Goal: Communication & Community: Ask a question

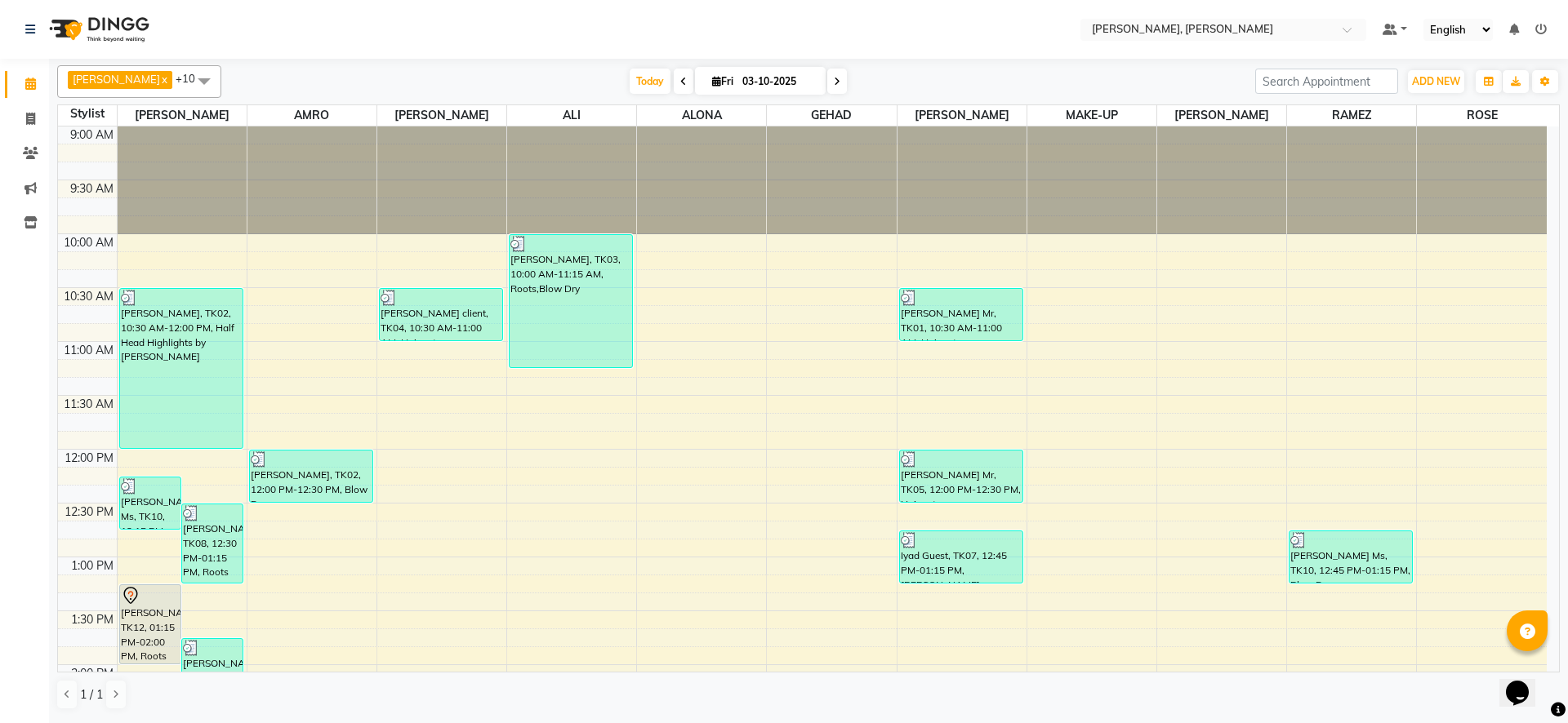
click at [1545, 664] on div "Opens Chat This icon Opens the chat window." at bounding box center [1525, 664] width 39 height 0
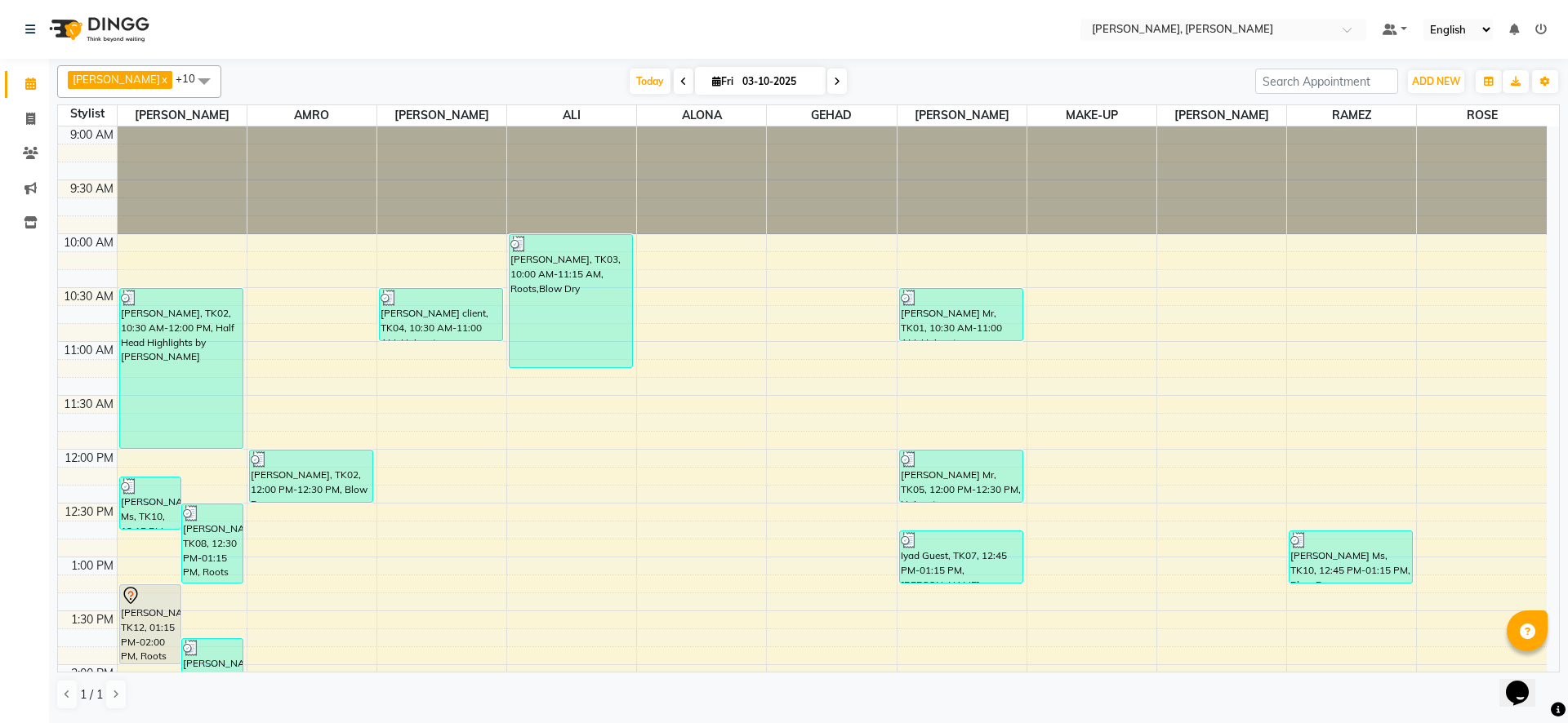
click at [1545, 664] on div "Opens Chat This icon Opens the chat window." at bounding box center [1525, 664] width 39 height 0
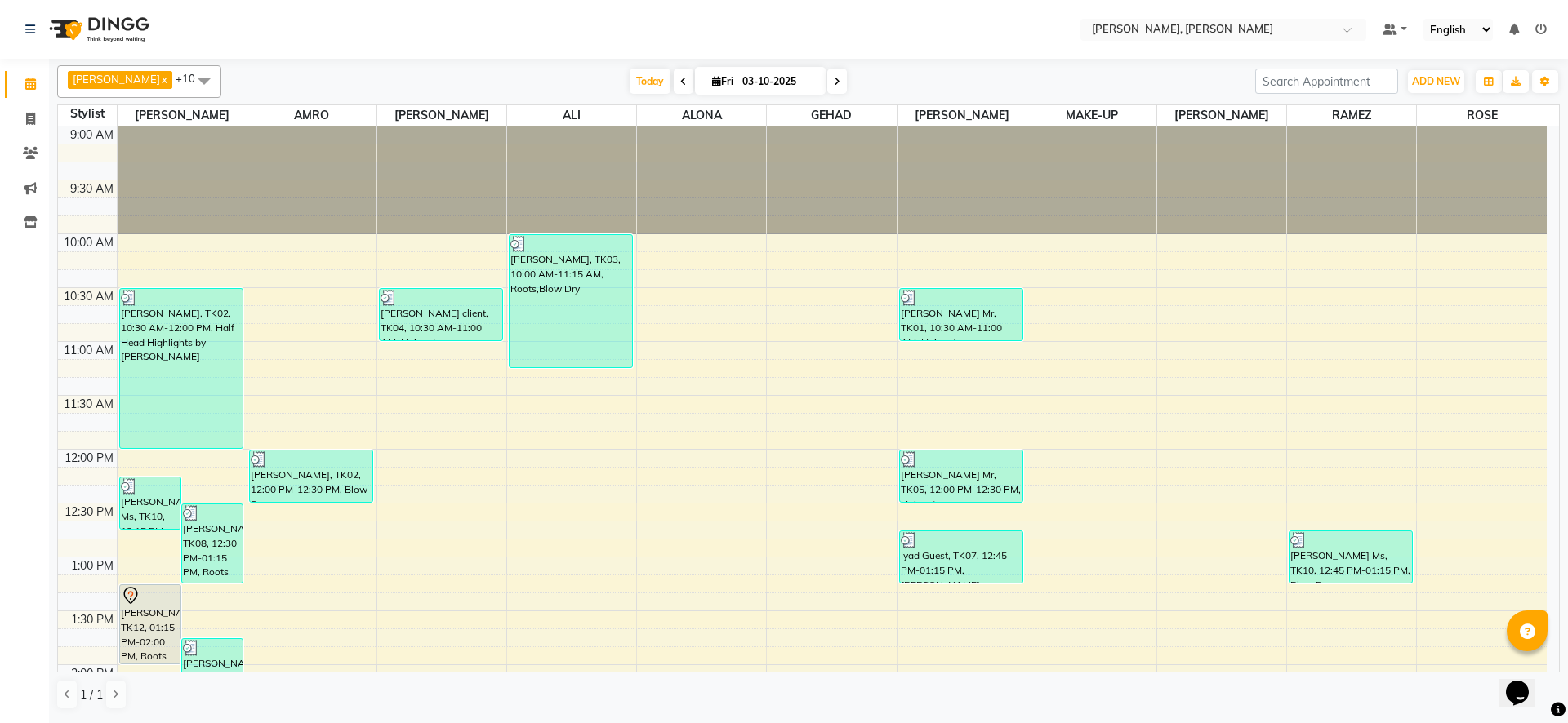
click at [1545, 664] on div "Opens Chat This icon Opens the chat window." at bounding box center [1525, 664] width 39 height 0
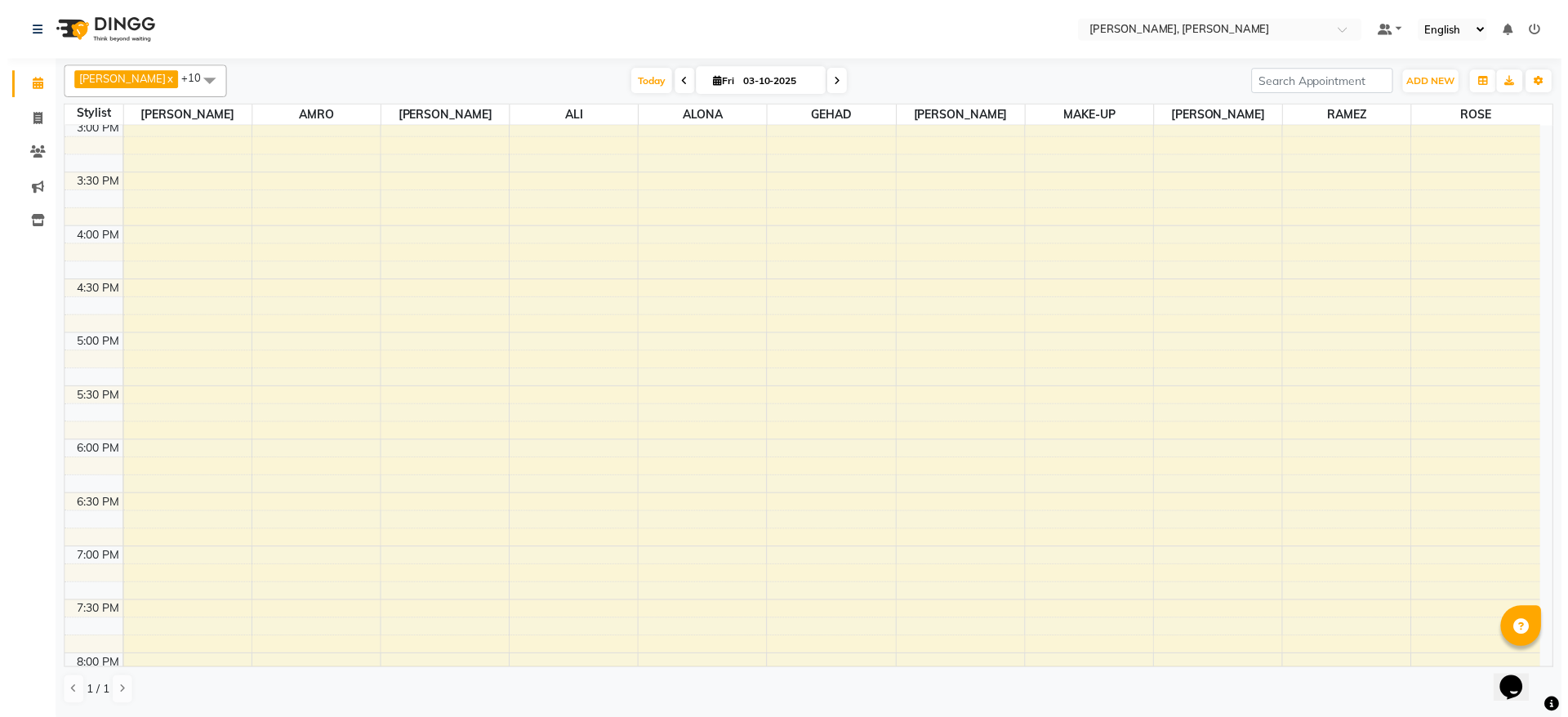
scroll to position [686, 0]
